Goal: Task Accomplishment & Management: Complete application form

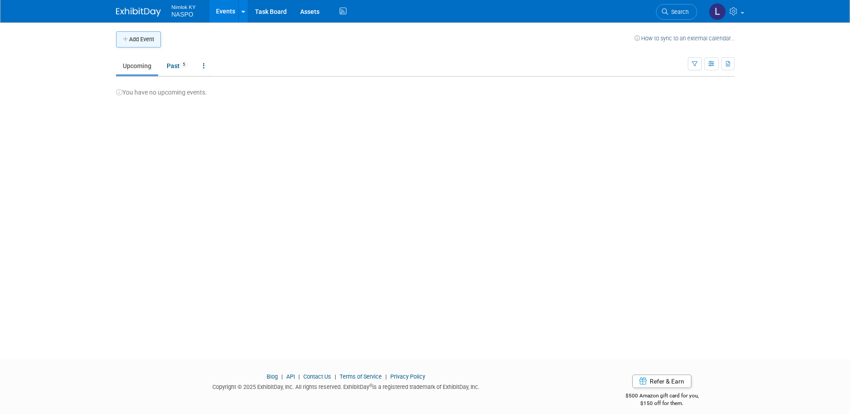
click at [147, 44] on button "Add Event" at bounding box center [138, 39] width 45 height 16
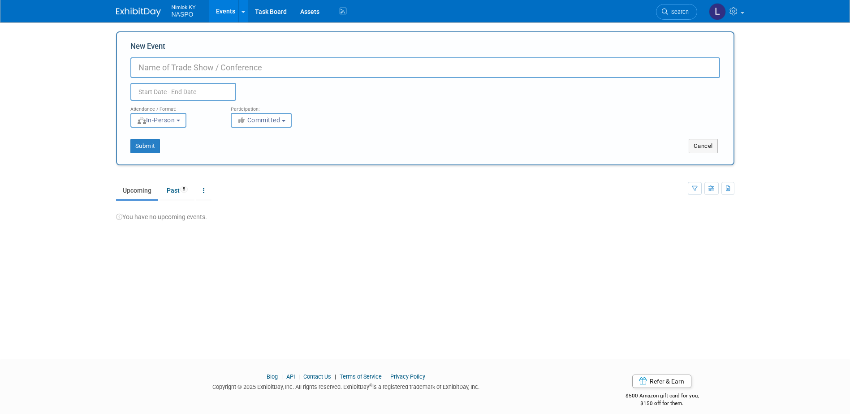
click at [138, 69] on input "New Event" at bounding box center [425, 67] width 590 height 21
type input "[PERSON_NAME] - Supplier Identifiers"
click at [143, 93] on input "text" at bounding box center [183, 92] width 106 height 18
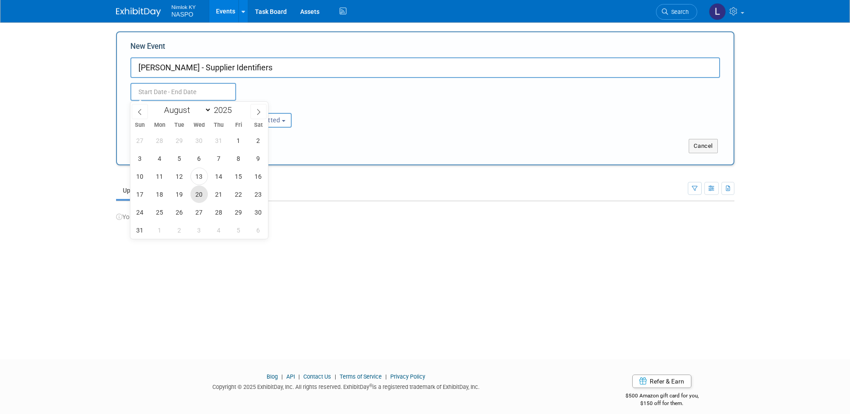
click at [196, 198] on span "20" at bounding box center [199, 194] width 17 height 17
click at [216, 194] on span "21" at bounding box center [218, 194] width 17 height 17
type input "[DATE] to [DATE]"
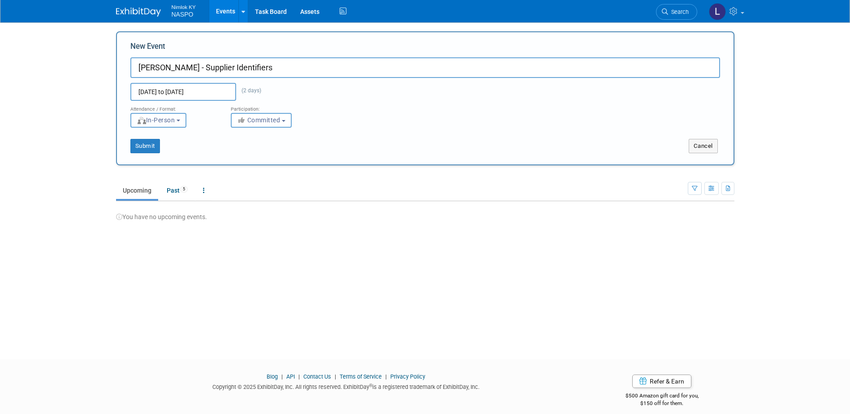
click at [183, 119] on button "In-Person" at bounding box center [158, 120] width 56 height 15
click at [173, 152] on label "Virtual" at bounding box center [161, 155] width 52 height 12
click at [139, 152] on input "Virtual" at bounding box center [136, 155] width 6 height 6
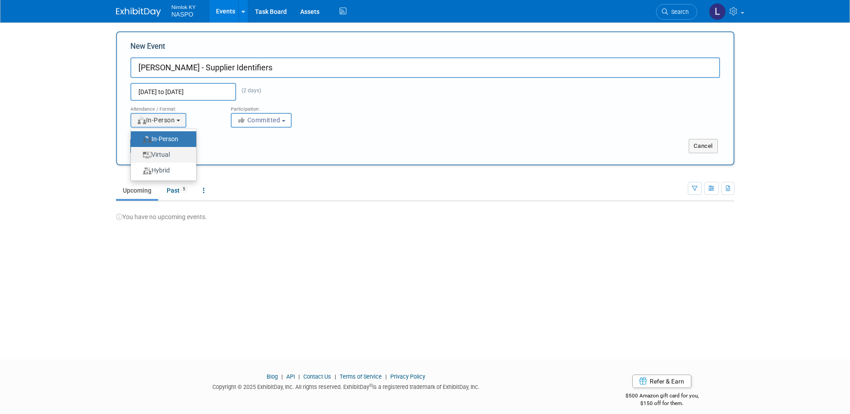
select select "2"
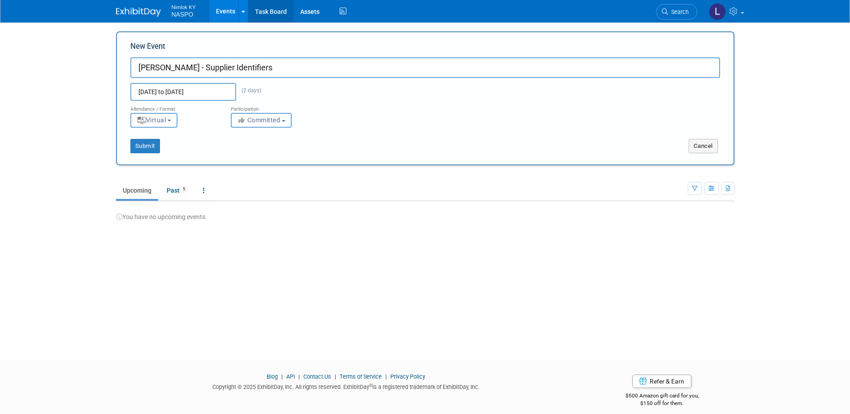
click at [271, 11] on link "Task Board" at bounding box center [270, 11] width 45 height 22
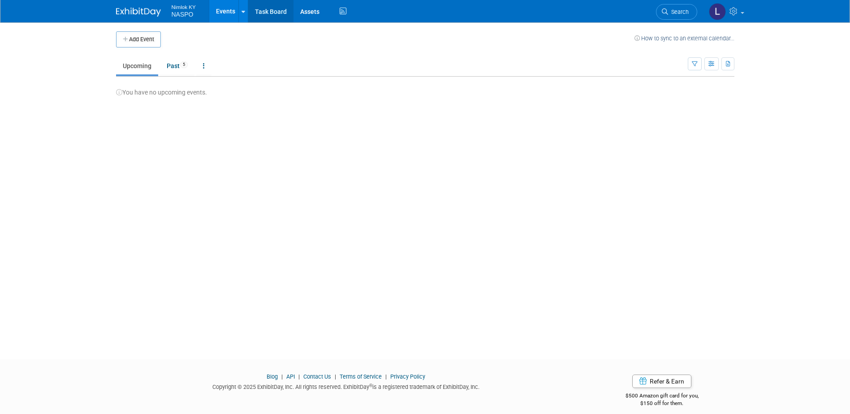
click at [259, 13] on link "Task Board" at bounding box center [270, 11] width 45 height 22
